Goal: Task Accomplishment & Management: Use online tool/utility

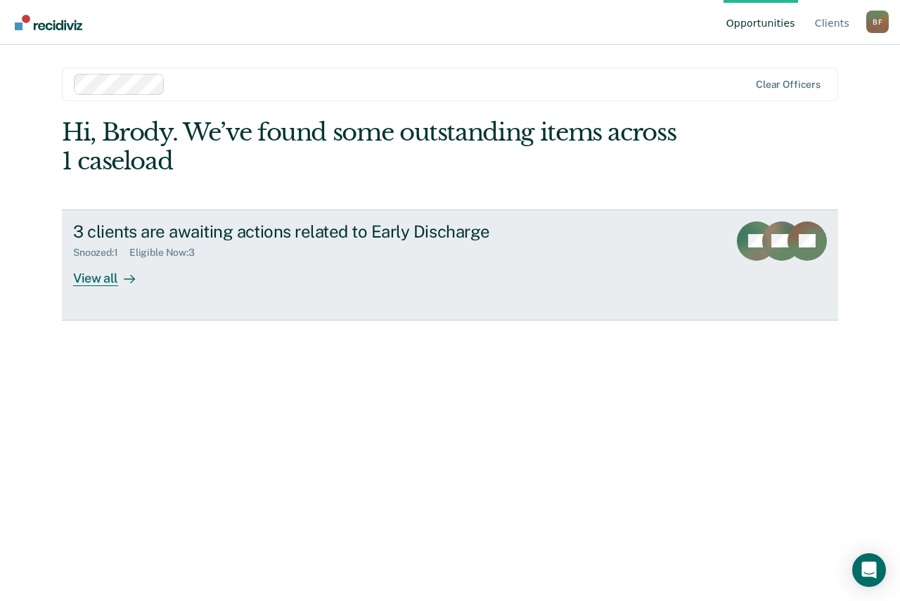
click at [110, 281] on div "View all" at bounding box center [112, 272] width 79 height 27
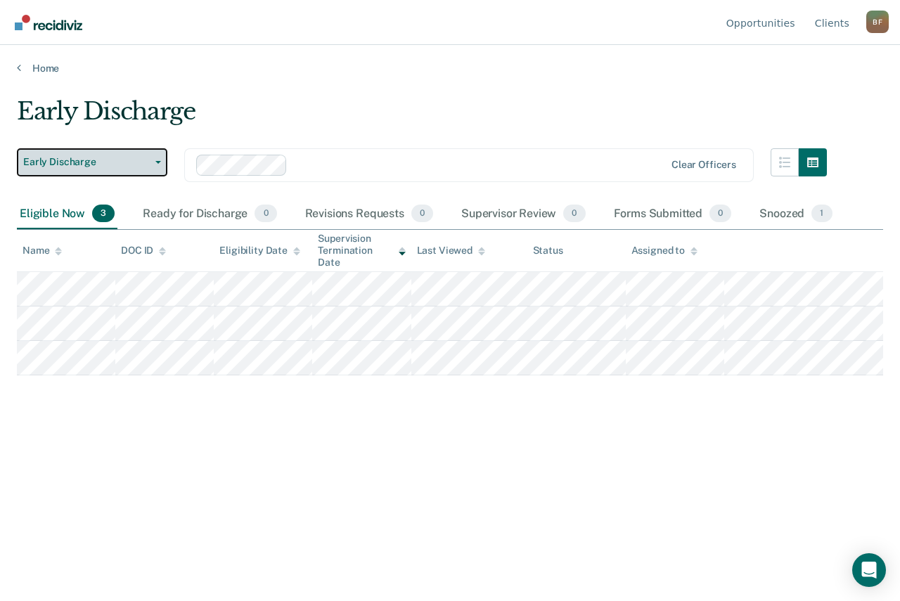
click at [152, 166] on button "Early Discharge" at bounding box center [92, 162] width 150 height 28
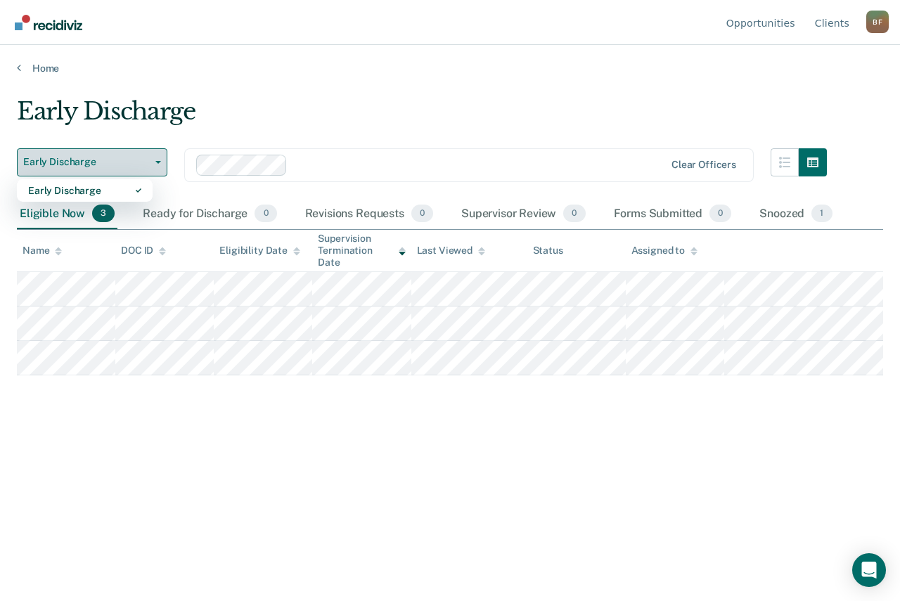
click at [152, 155] on button "Early Discharge" at bounding box center [92, 162] width 150 height 28
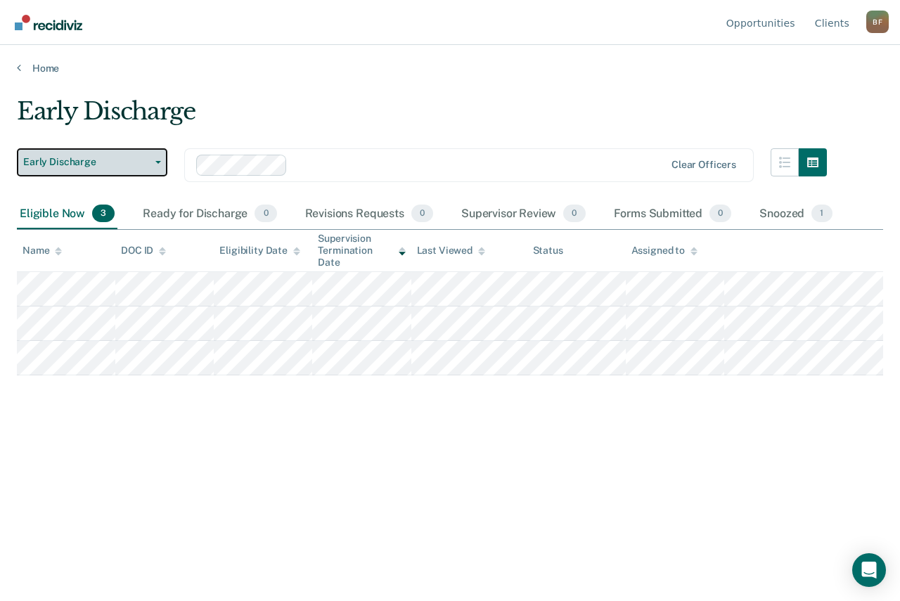
click at [152, 155] on button "Early Discharge" at bounding box center [92, 162] width 150 height 28
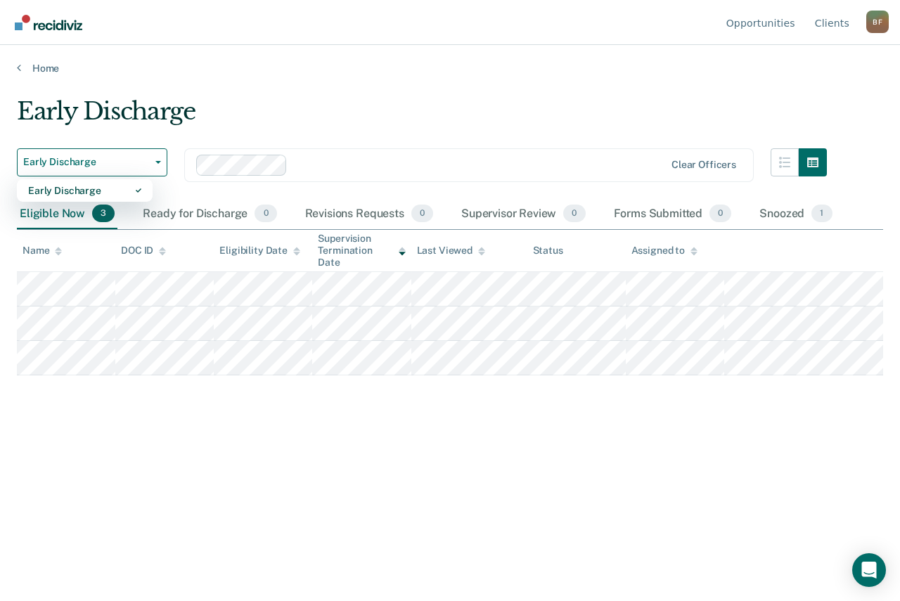
click at [277, 99] on div "Early Discharge" at bounding box center [422, 117] width 810 height 40
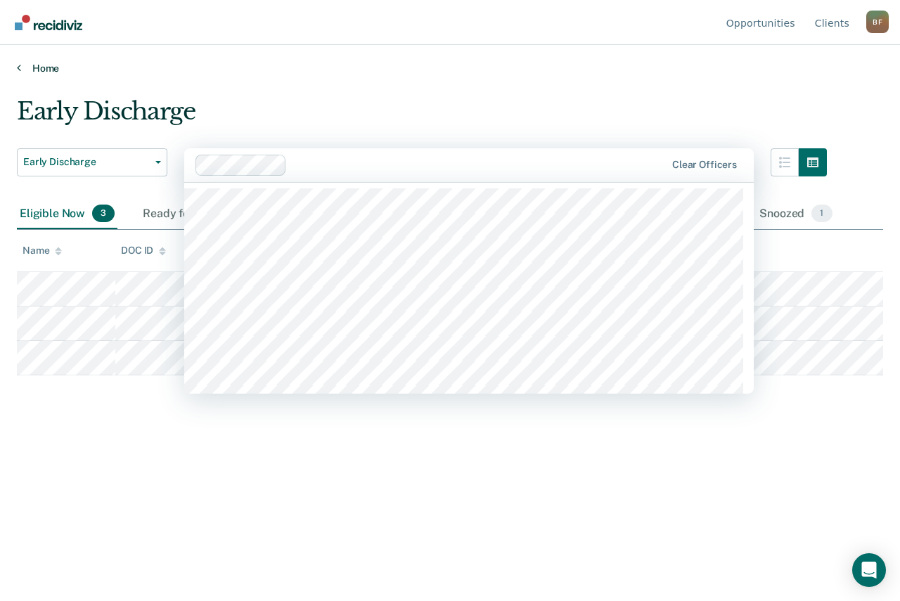
click at [461, 69] on link "Home" at bounding box center [450, 68] width 866 height 13
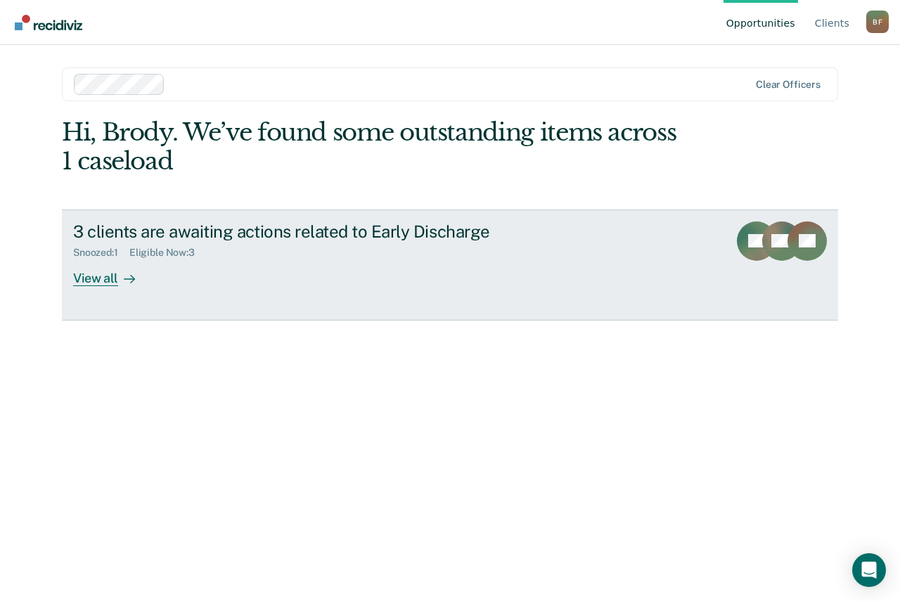
click at [102, 271] on div "View all" at bounding box center [112, 272] width 79 height 27
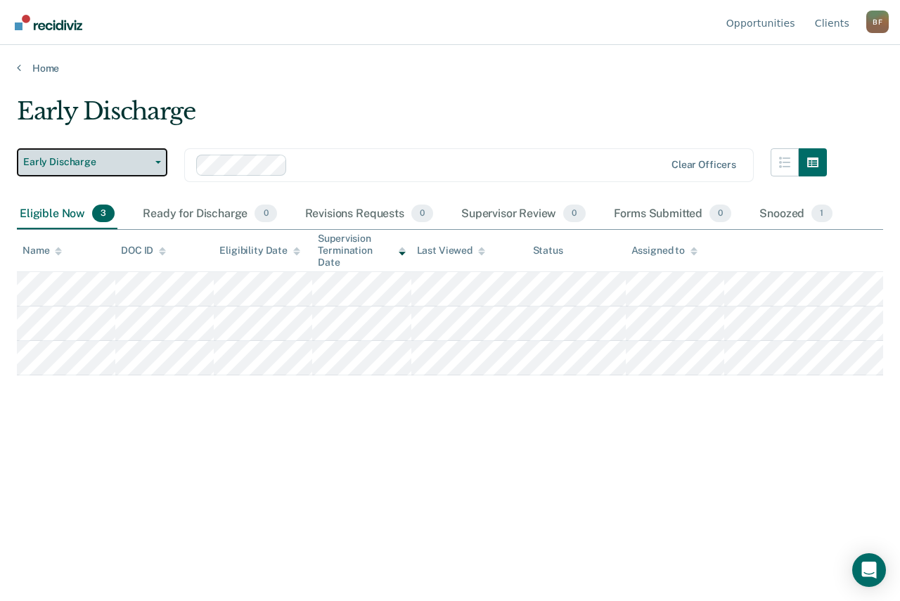
click at [79, 160] on span "Early Discharge" at bounding box center [86, 162] width 127 height 12
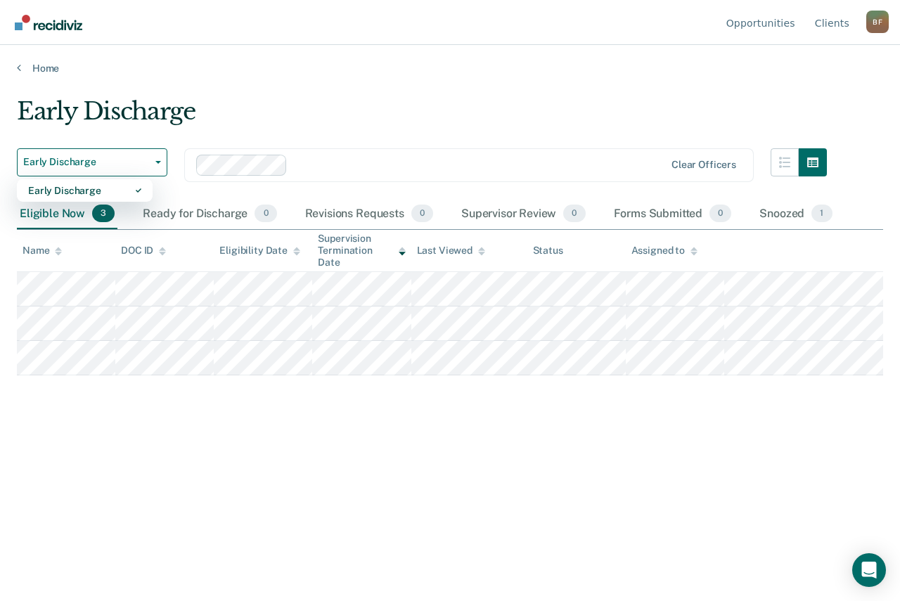
click at [194, 108] on div "Early Discharge" at bounding box center [422, 117] width 810 height 40
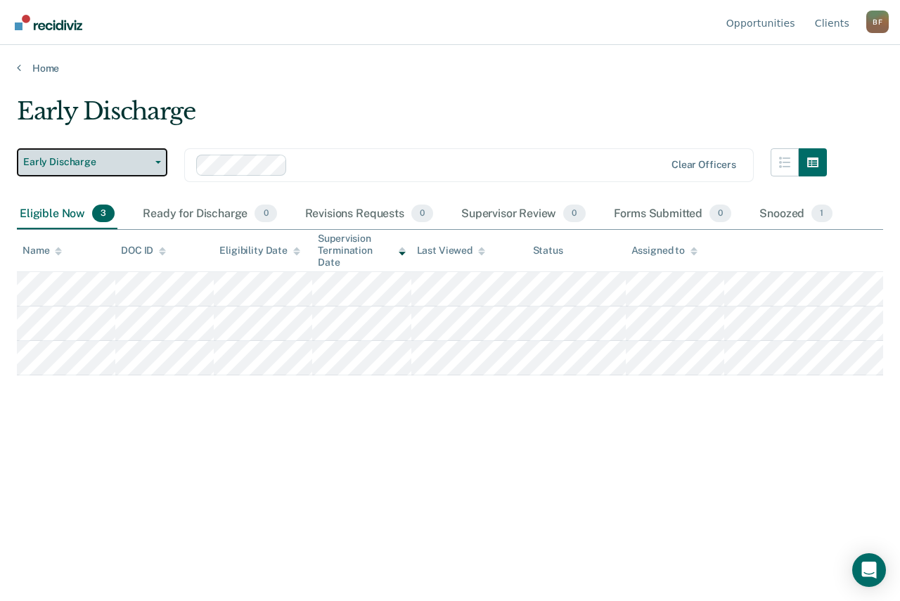
click at [156, 162] on icon "button" at bounding box center [158, 162] width 6 height 3
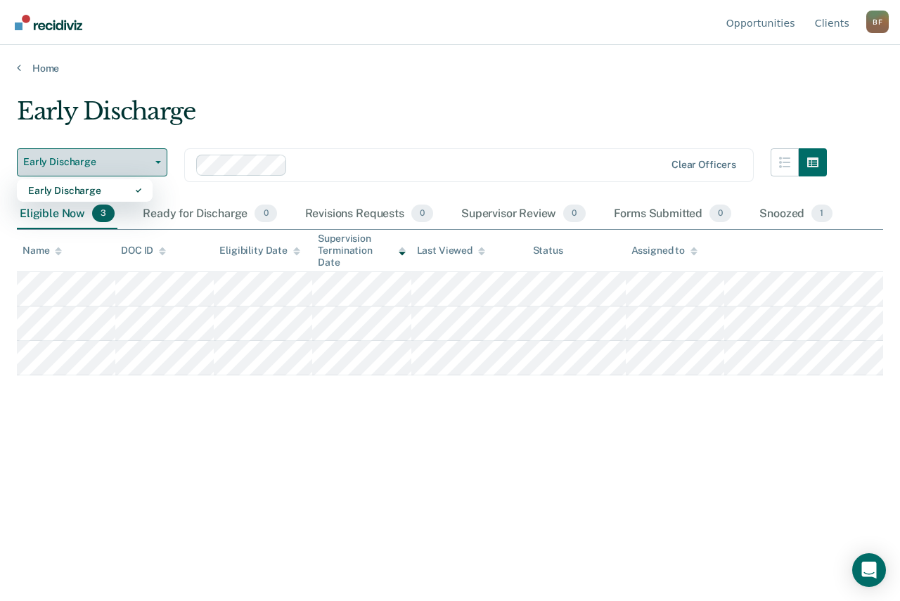
click at [120, 158] on span "Early Discharge" at bounding box center [86, 162] width 127 height 12
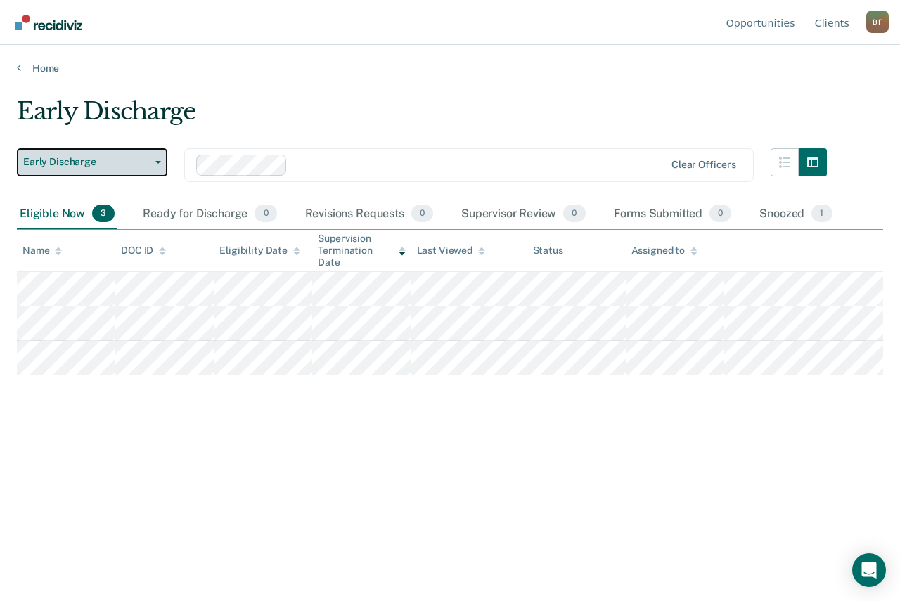
click at [120, 158] on span "Early Discharge" at bounding box center [86, 162] width 127 height 12
